Goal: Check status

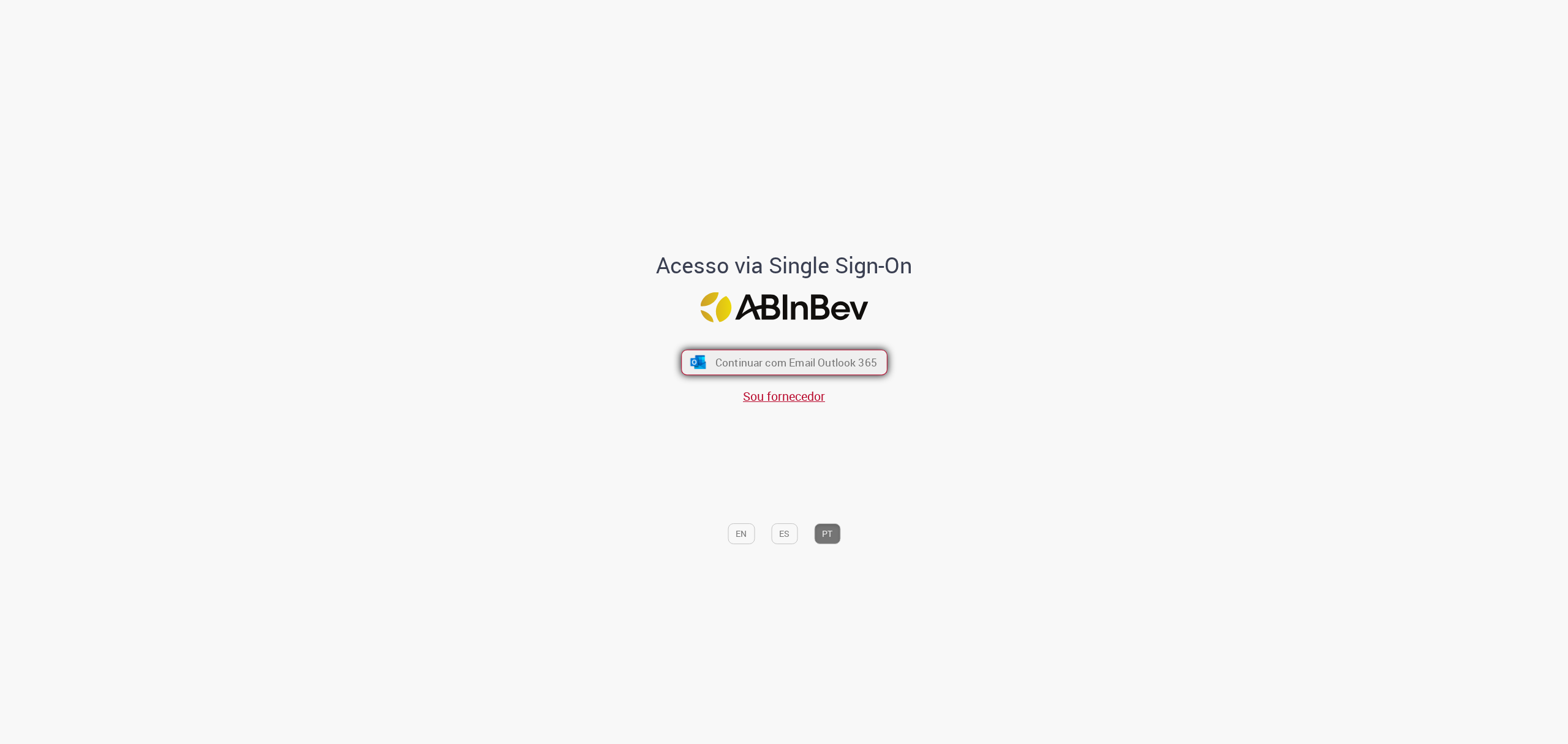
click at [719, 363] on span "Continuar com Email Outlook 365" at bounding box center [796, 363] width 162 height 14
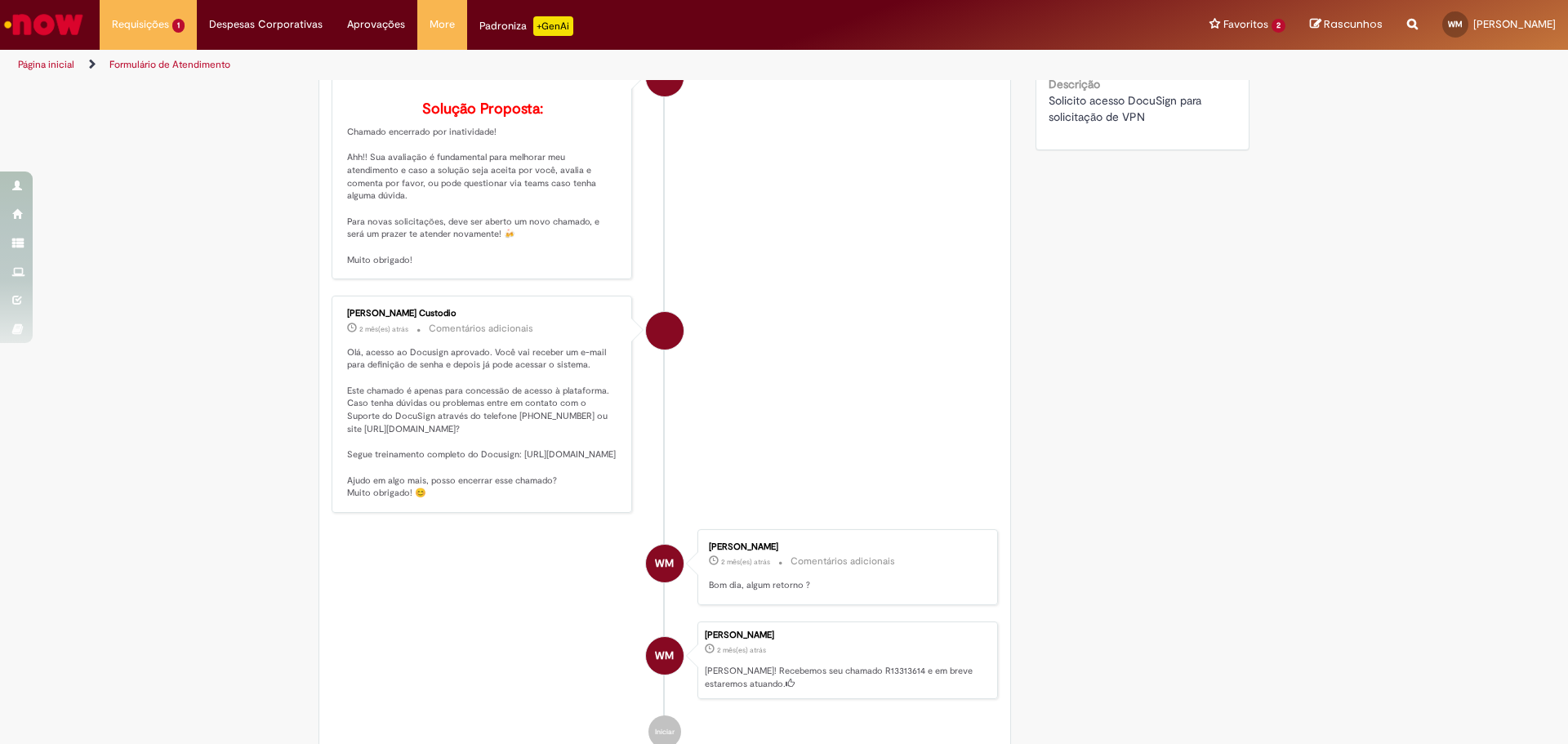
scroll to position [327, 0]
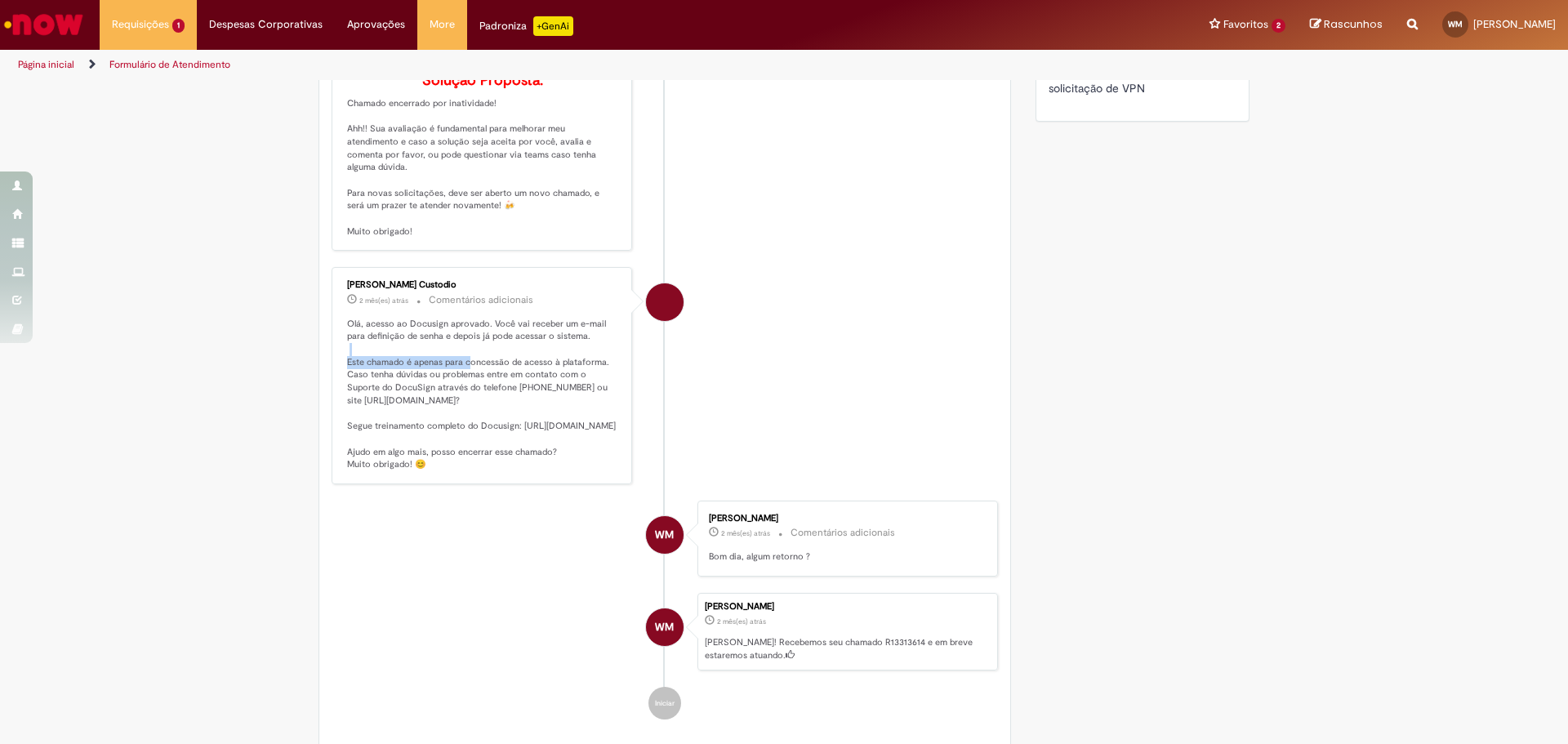
drag, startPoint x: 405, startPoint y: 366, endPoint x: 464, endPoint y: 382, distance: 61.1
click at [464, 382] on p "Olá, acesso ao Docusign aprovado. Você vai receber um e-mail para definição de …" at bounding box center [482, 394] width 271 height 153
click at [482, 415] on p "Olá, acesso ao Docusign aprovado. Você vai receber um e-mail para definição de …" at bounding box center [482, 394] width 271 height 153
drag, startPoint x: 337, startPoint y: 456, endPoint x: 407, endPoint y: 476, distance: 72.8
click at [407, 476] on div "Igor Alexandre Custodio 2 mês(es) atrás 2 meses atrás Comentários adicionais Ol…" at bounding box center [481, 375] width 291 height 207
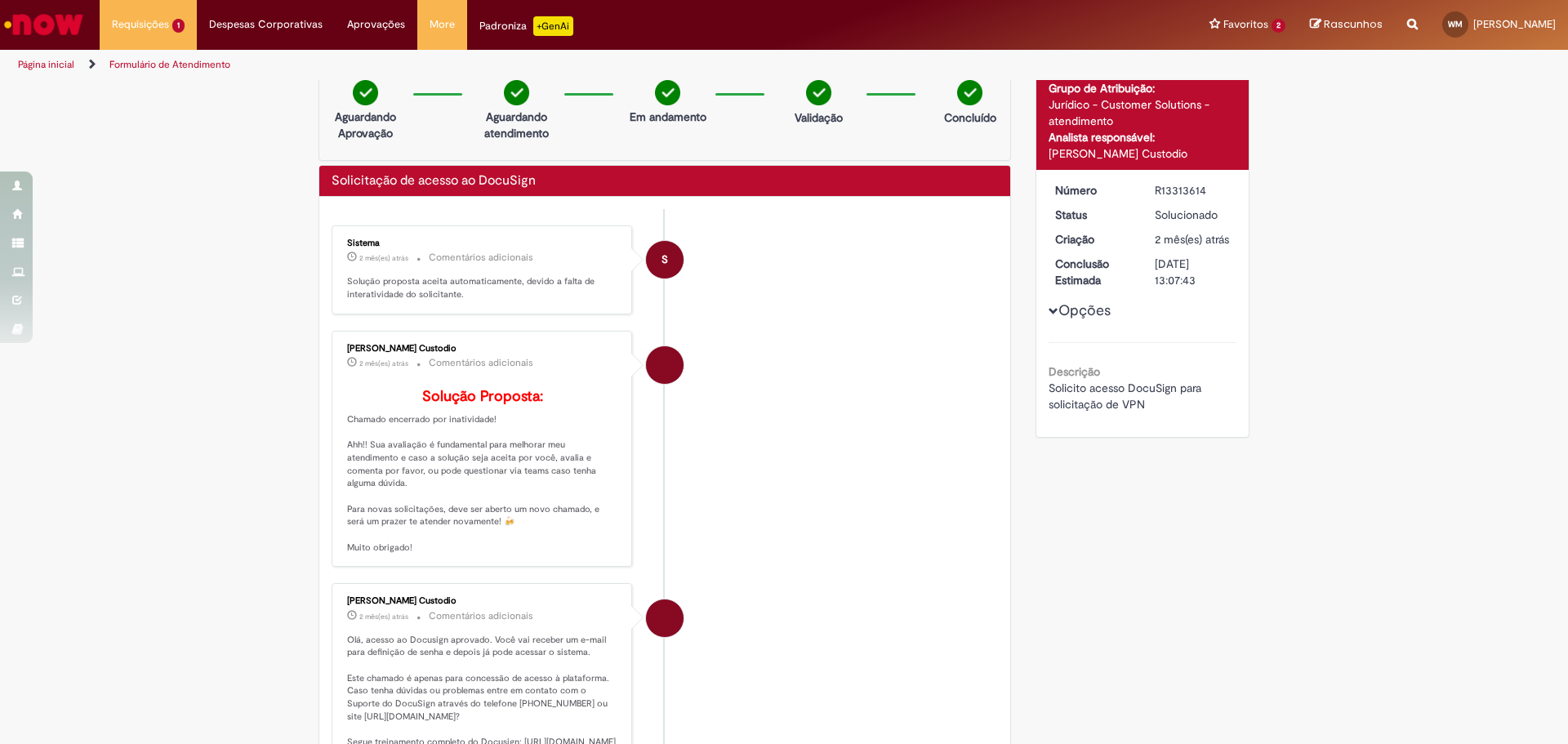
scroll to position [0, 0]
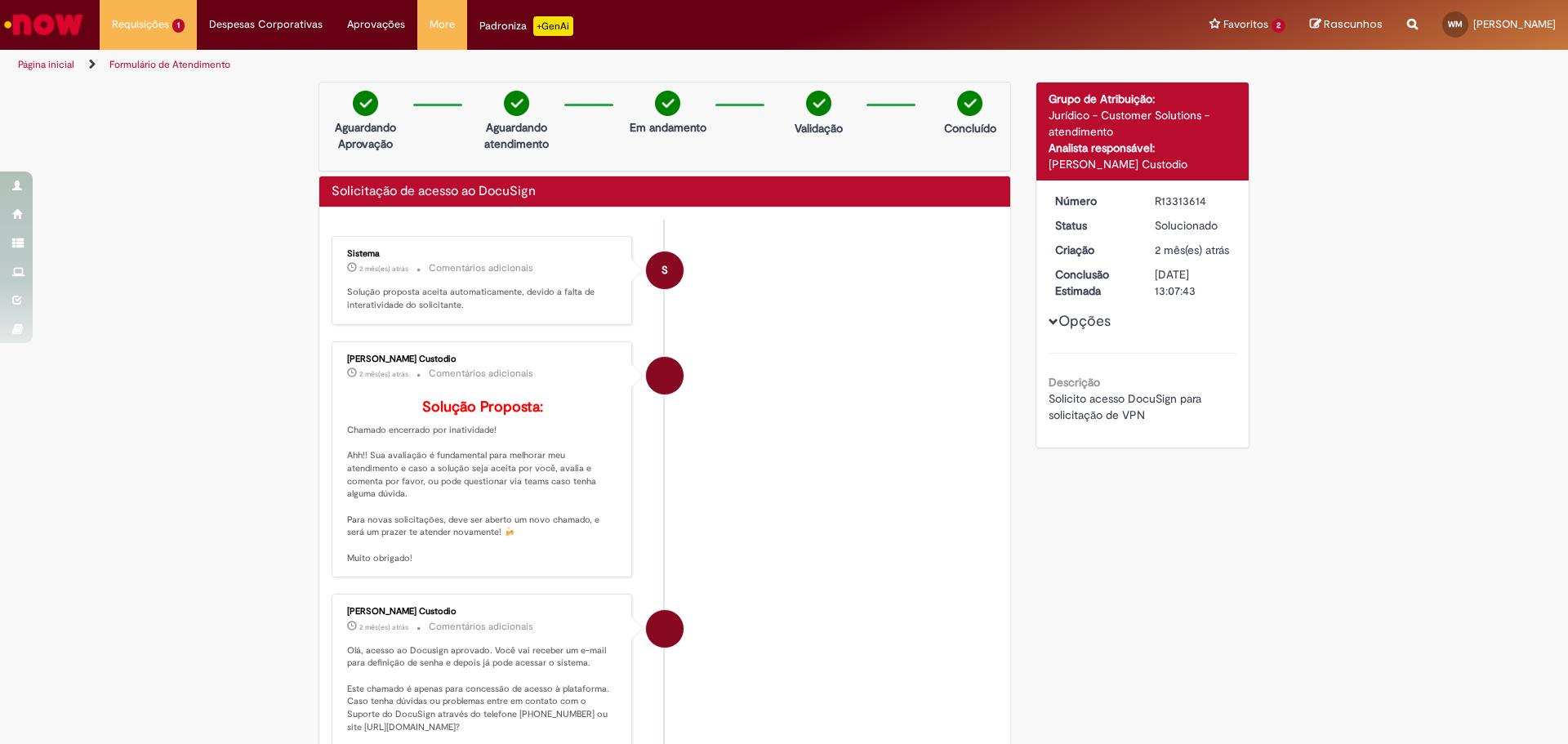
click at [1175, 205] on div "R13313614" at bounding box center [1192, 200] width 76 height 16
copy div "R13313614"
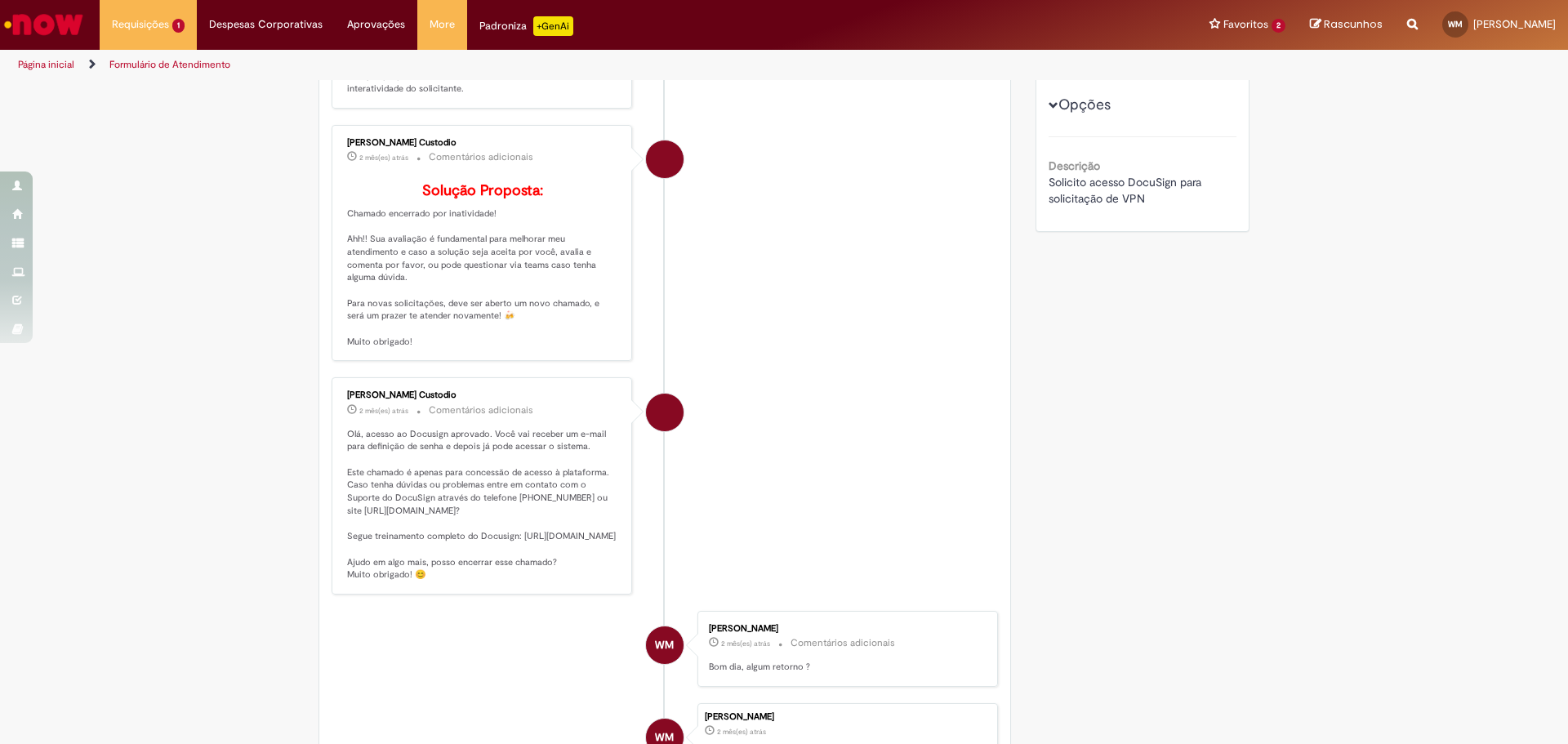
scroll to position [245, 0]
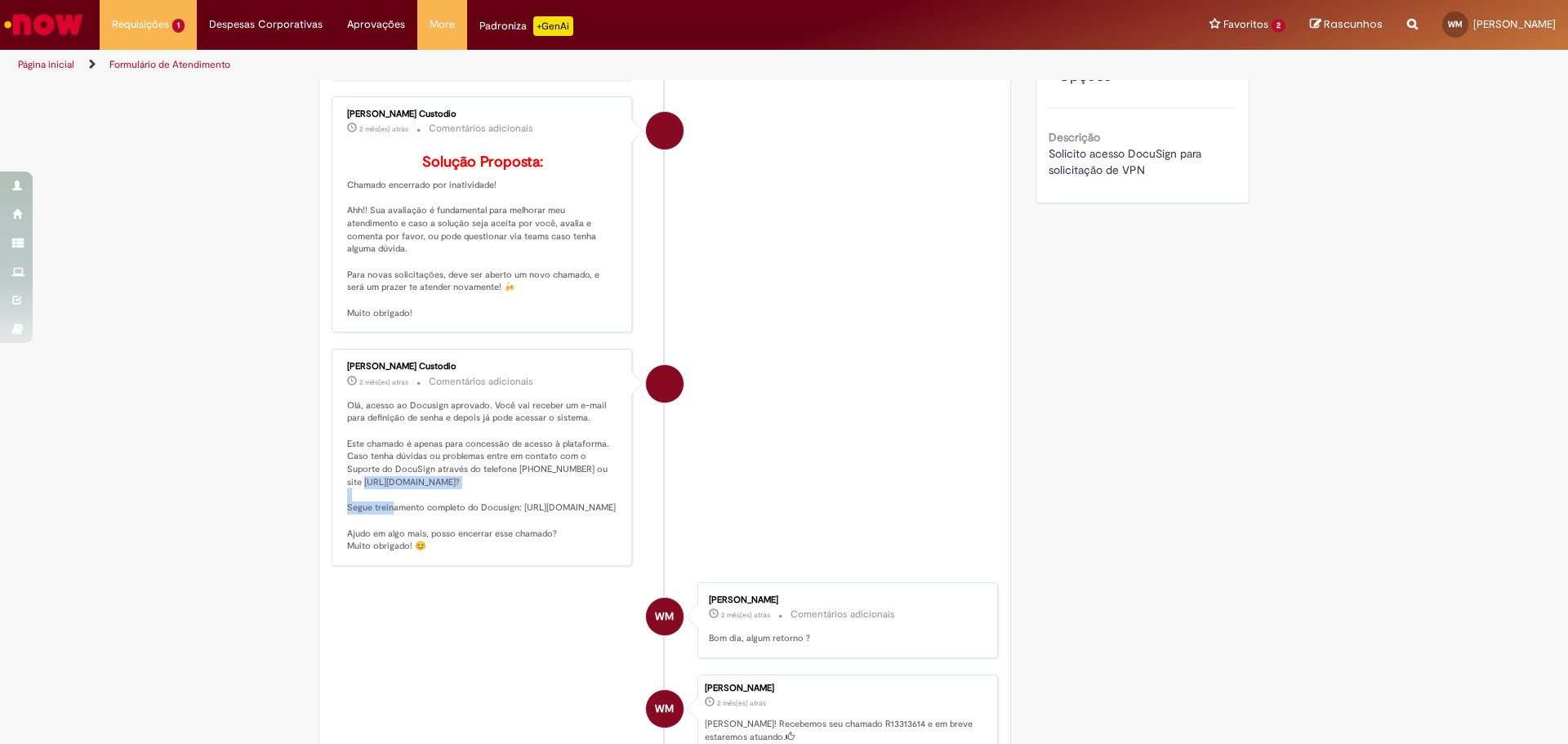
drag, startPoint x: 484, startPoint y: 493, endPoint x: 336, endPoint y: 495, distance: 148.0
click at [336, 497] on div "Igor Alexandre Custodio 2 mês(es) atrás 2 meses atrás Comentários adicionais Ol…" at bounding box center [481, 457] width 291 height 207
copy p "https://support.docusign.com/br/?"
drag, startPoint x: 337, startPoint y: 537, endPoint x: 593, endPoint y: 571, distance: 258.2
click at [495, 561] on div "Igor Alexandre Custodio 2 mês(es) atrás 2 meses atrás Comentários adicionais Ol…" at bounding box center [481, 457] width 291 height 207
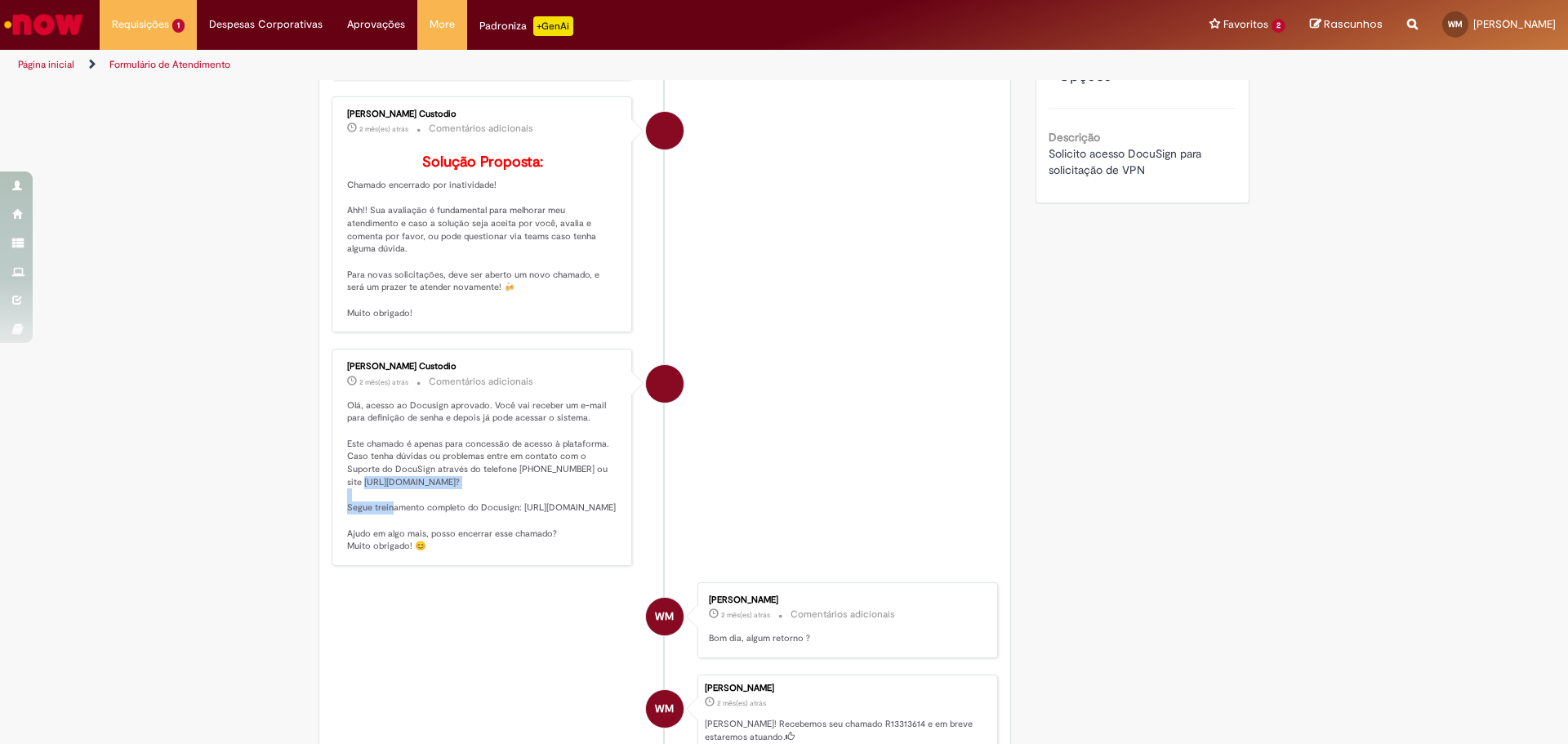
click at [398, 552] on p "Olá, acesso ao Docusign aprovado. Você vai receber um e-mail para definição de …" at bounding box center [482, 475] width 271 height 153
drag, startPoint x: 398, startPoint y: 563, endPoint x: 338, endPoint y: 537, distance: 65.4
click at [338, 537] on div "Igor Alexandre Custodio 2 mês(es) atrás 2 meses atrás Comentários adicionais Ol…" at bounding box center [481, 457] width 291 height 207
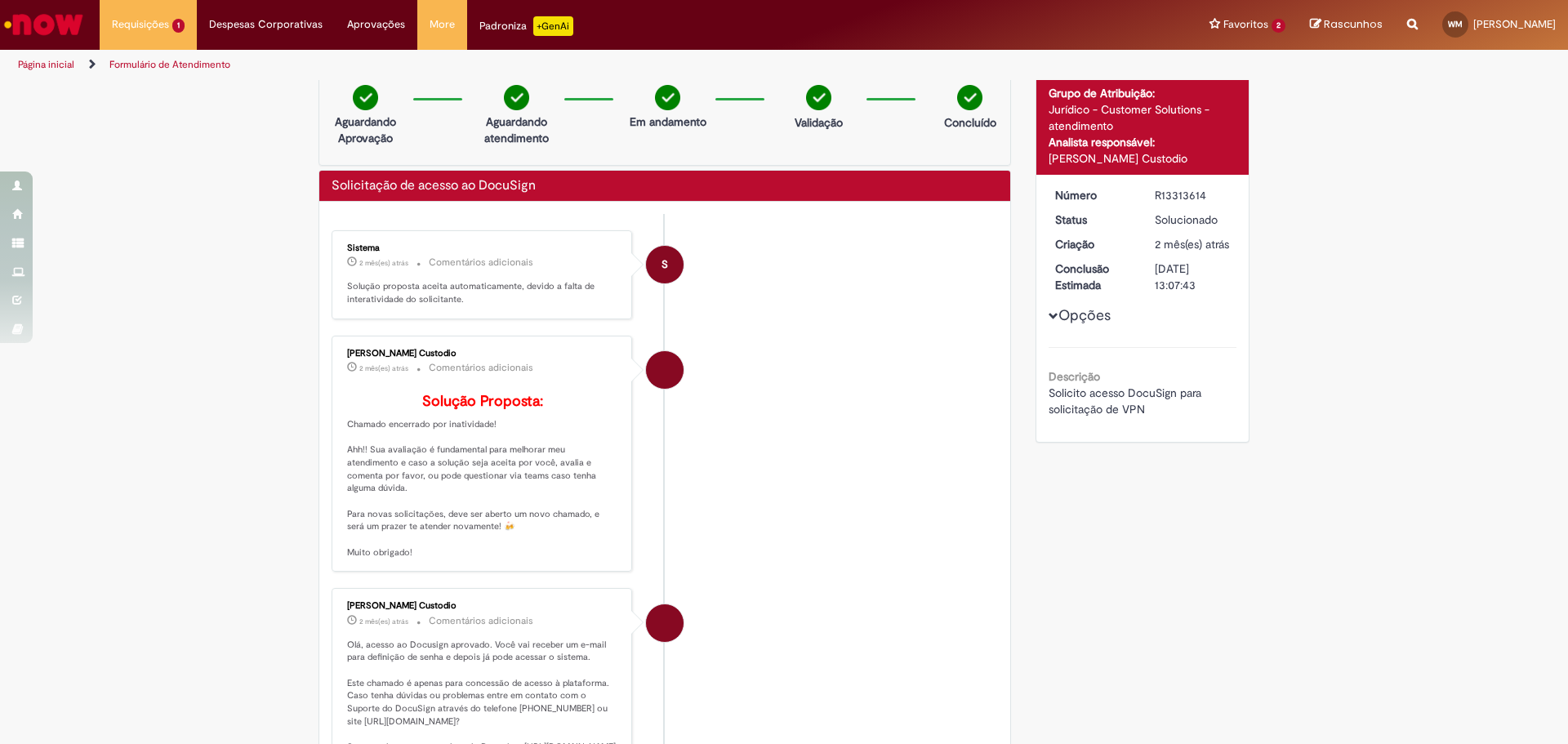
scroll to position [0, 0]
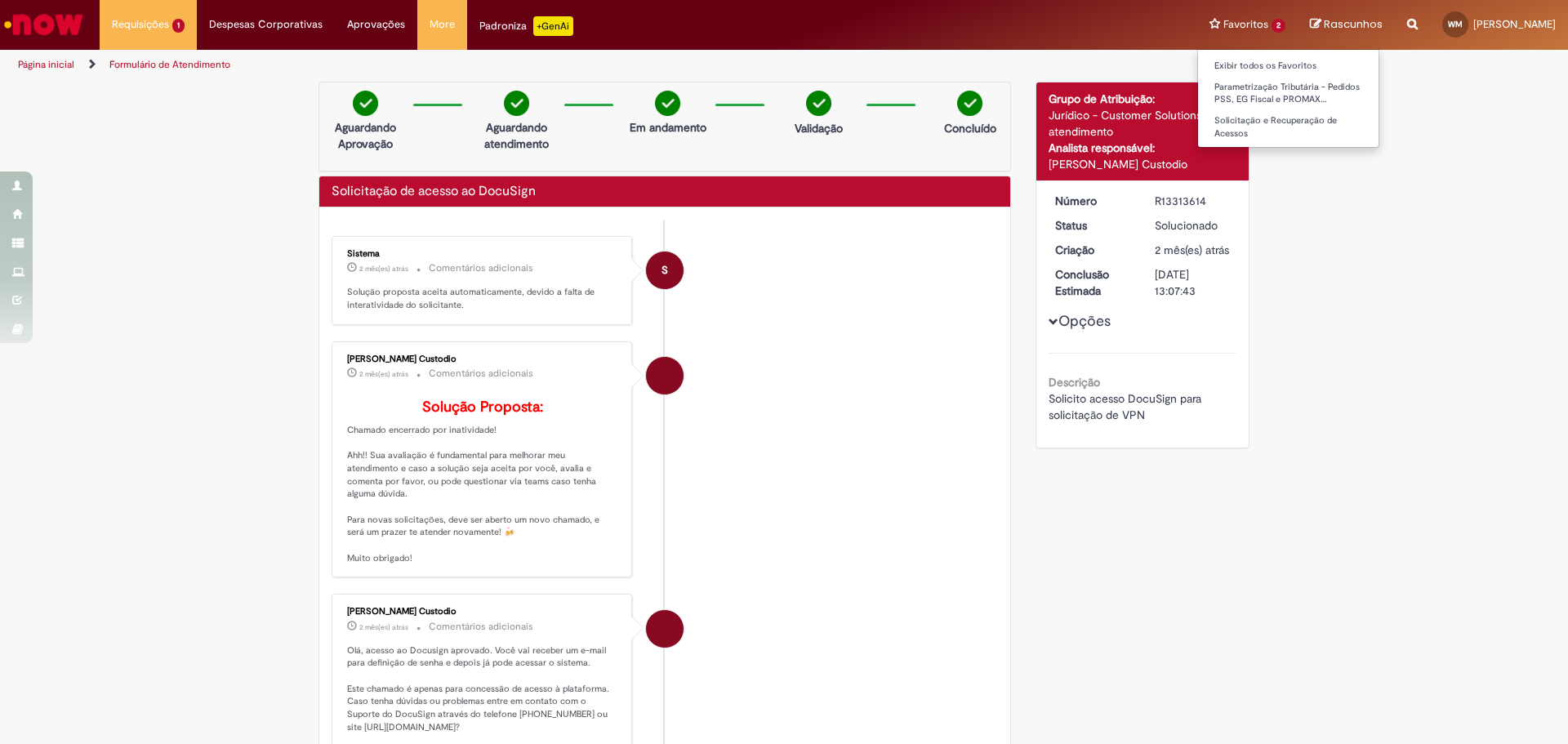
click at [1244, 29] on li "Favoritos 2 Exibir todos os Favoritos Parametrização Tributária - Pedidos PSS, …" at bounding box center [1247, 24] width 101 height 49
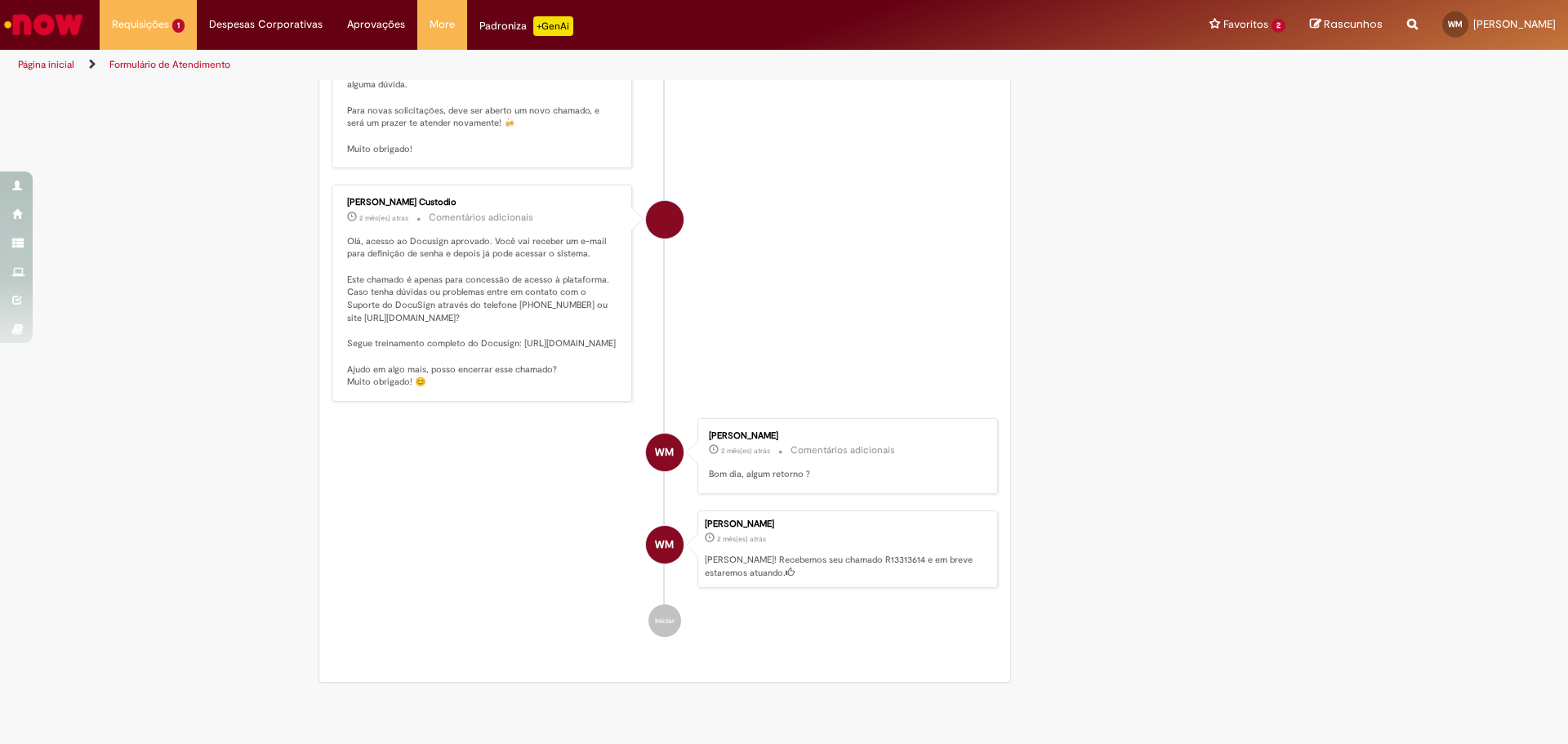
scroll to position [408, 0]
drag, startPoint x: 491, startPoint y: 329, endPoint x: 336, endPoint y: 332, distance: 155.0
click at [336, 332] on div "Igor Alexandre Custodio 2 mês(es) atrás 2 meses atrás Comentários adicionais Ol…" at bounding box center [481, 293] width 291 height 207
copy p "https://support.docusign.com/br/?"
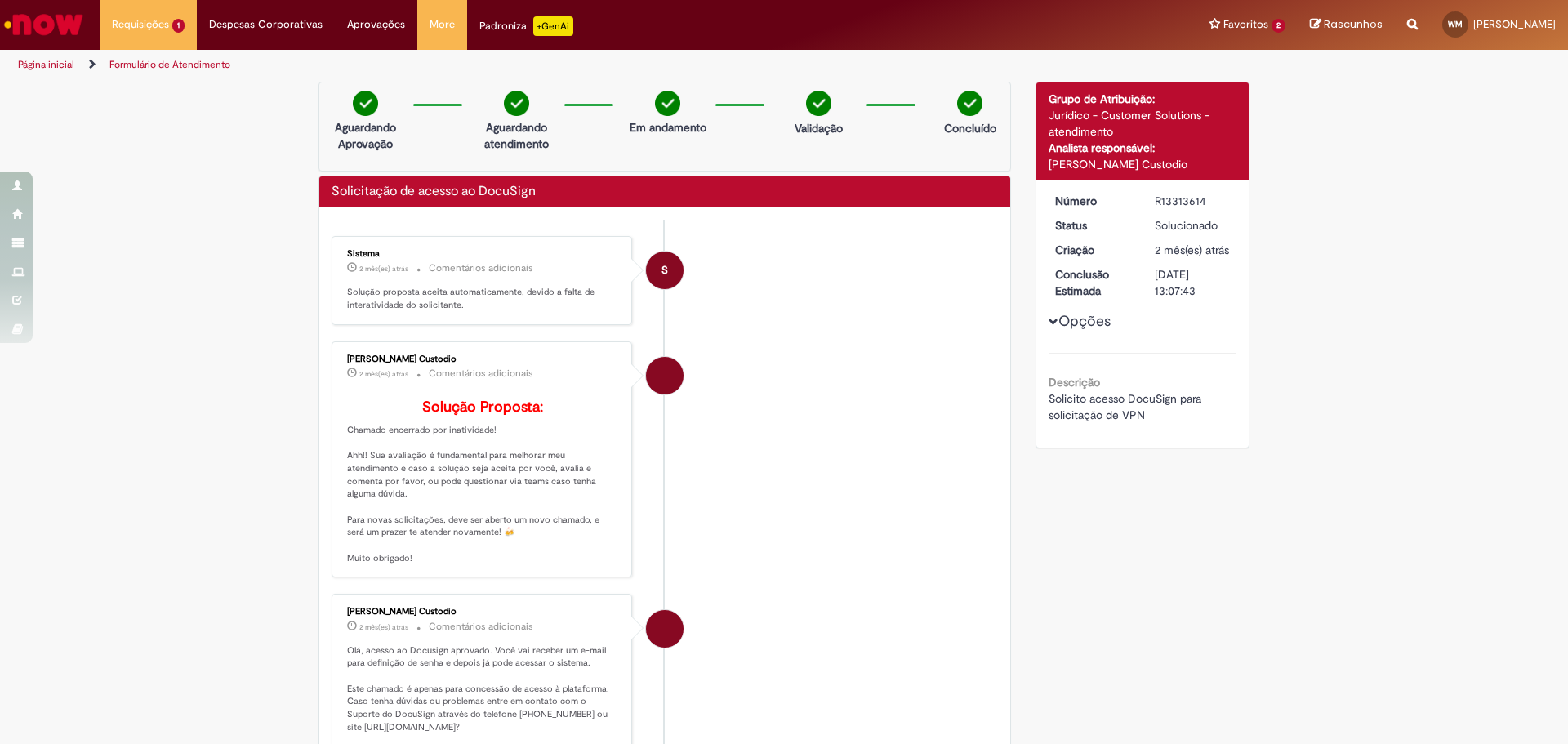
drag, startPoint x: 448, startPoint y: 354, endPoint x: 339, endPoint y: 360, distance: 109.2
click at [339, 360] on div "[PERSON_NAME] Custodio 2 mês(es) atrás 2 meses atrás Comentários adicionais Sol…" at bounding box center [481, 460] width 291 height 227
copy div "[PERSON_NAME] Custodio"
